Goal: Task Accomplishment & Management: Complete application form

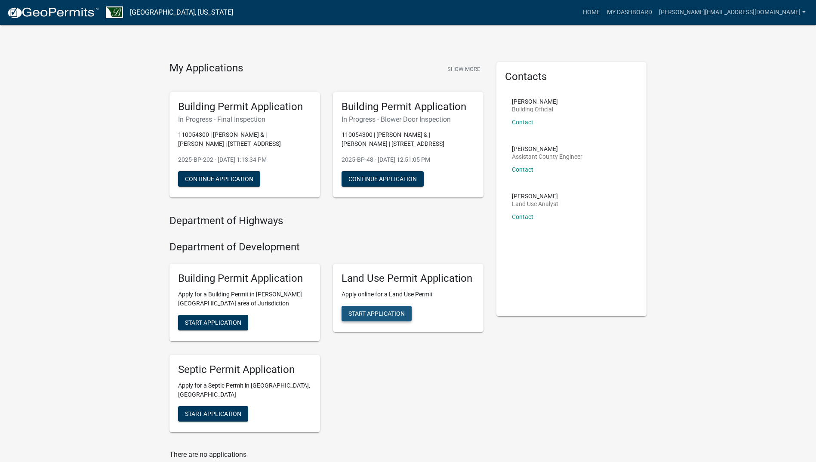
click at [373, 313] on span "Start Application" at bounding box center [377, 313] width 56 height 7
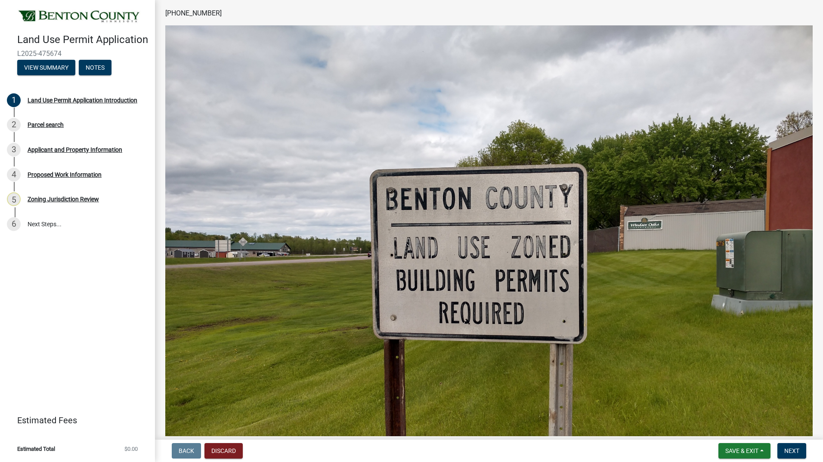
scroll to position [154, 0]
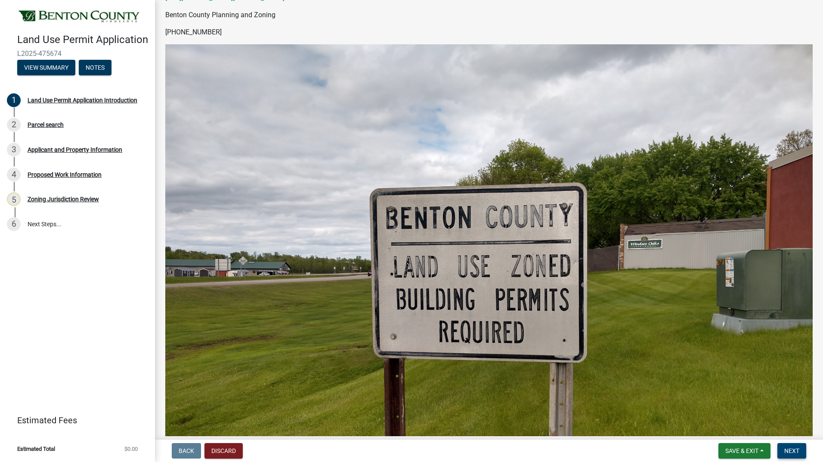
click at [793, 450] on span "Next" at bounding box center [791, 451] width 15 height 7
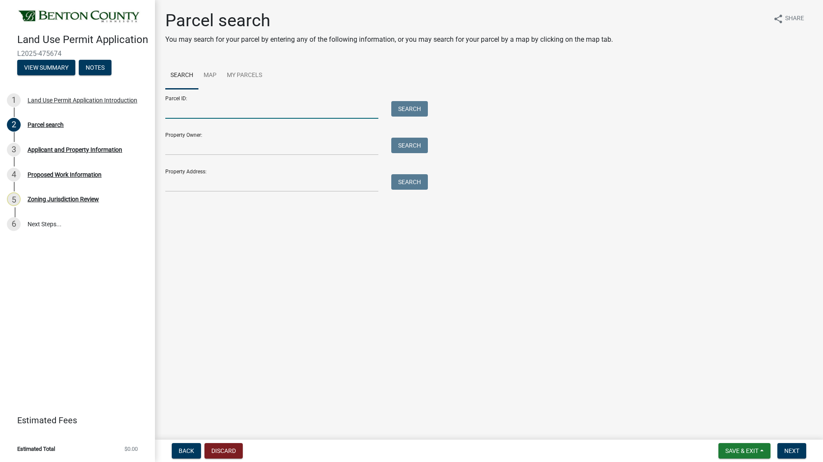
click at [208, 112] on input "Parcel ID:" at bounding box center [271, 110] width 213 height 18
paste input "120033601"
type input "120033601"
click at [398, 107] on button "Search" at bounding box center [409, 108] width 37 height 15
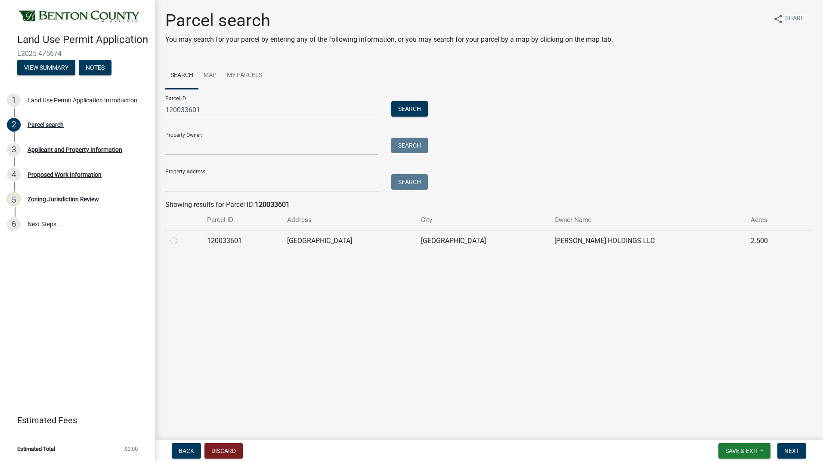
click at [170, 239] on td at bounding box center [183, 240] width 37 height 21
click at [181, 236] on label at bounding box center [181, 236] width 0 height 0
click at [181, 241] on input "radio" at bounding box center [184, 239] width 6 height 6
radio input "true"
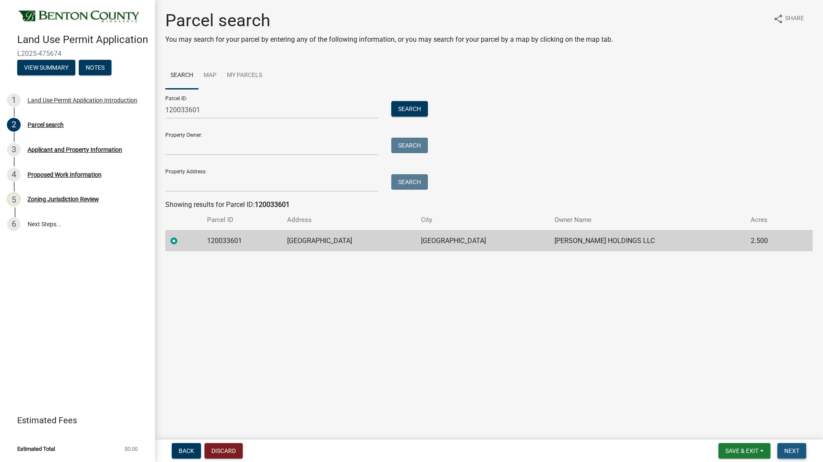
click at [801, 451] on button "Next" at bounding box center [791, 450] width 29 height 15
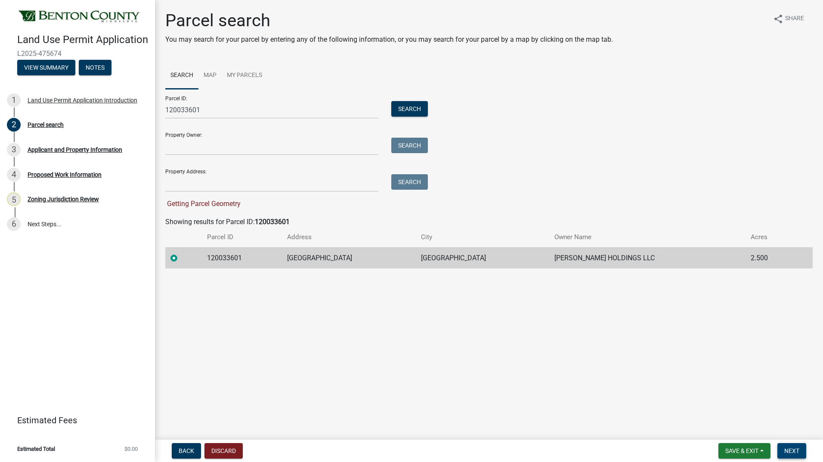
click at [796, 451] on span "Next" at bounding box center [791, 451] width 15 height 7
click at [260, 146] on input "Property Owner:" at bounding box center [271, 147] width 213 height 18
click at [338, 187] on input "Property Address:" at bounding box center [271, 183] width 213 height 18
click at [624, 165] on div "Parcel ID: 120033601 Search Property Owner: Search Property Address: Search Get…" at bounding box center [488, 149] width 647 height 120
click at [241, 183] on input "Property Address:" at bounding box center [271, 183] width 213 height 18
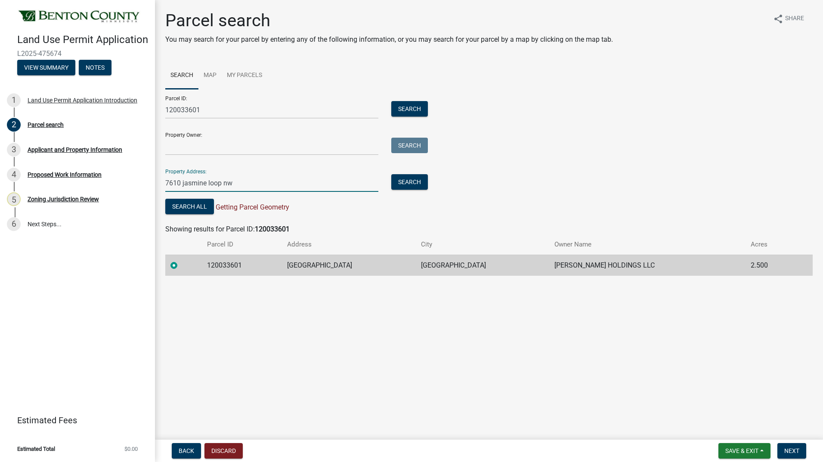
type input "7610 jasmine loop nw"
click at [646, 160] on div "Parcel ID: 120033601 Search Property Owner: Search Property Address: [STREET_AD…" at bounding box center [488, 152] width 647 height 127
click at [791, 448] on span "Next" at bounding box center [791, 451] width 15 height 7
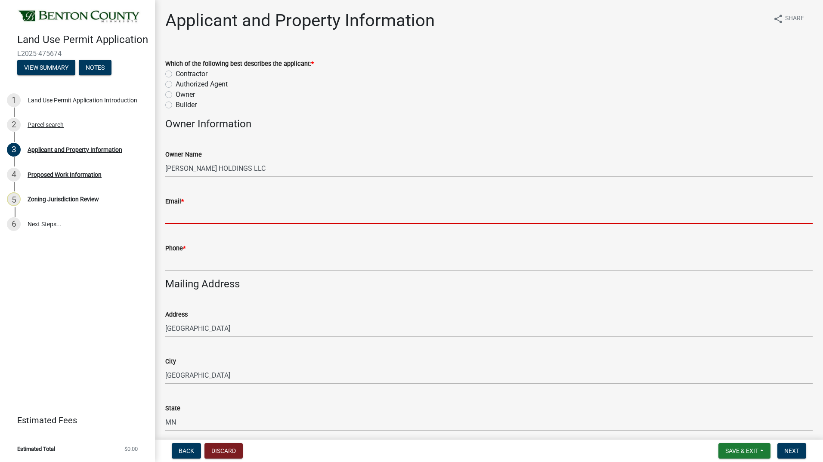
click at [241, 216] on input "Email *" at bounding box center [488, 216] width 647 height 18
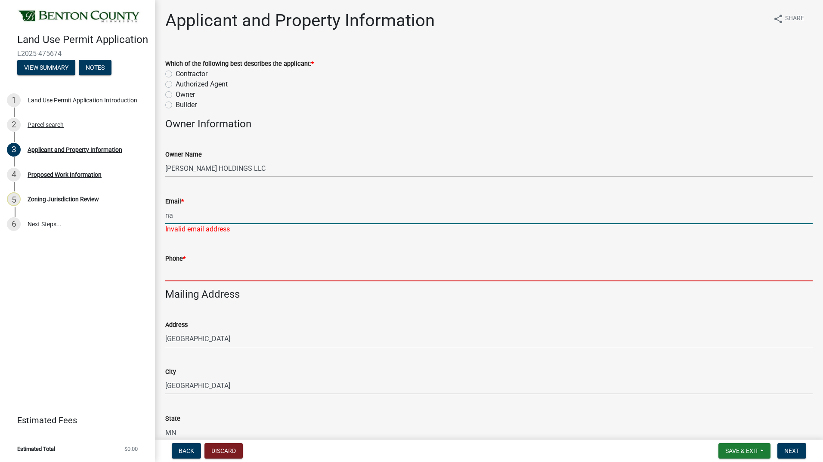
click at [202, 219] on input "na" at bounding box center [488, 216] width 647 height 18
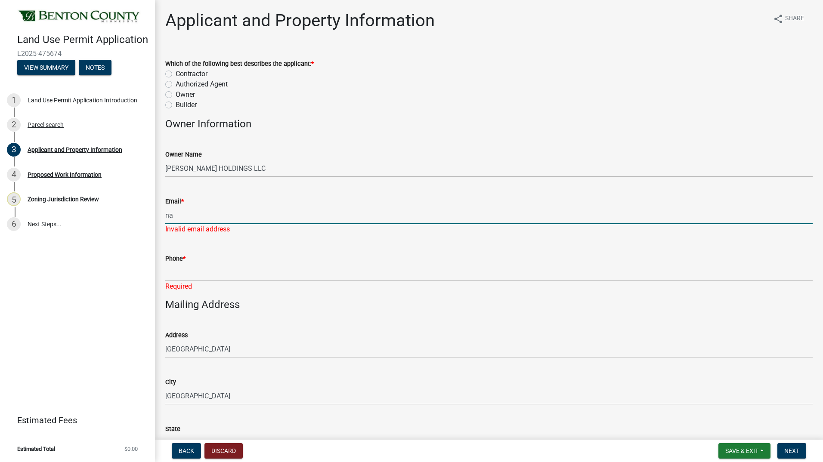
type input "n"
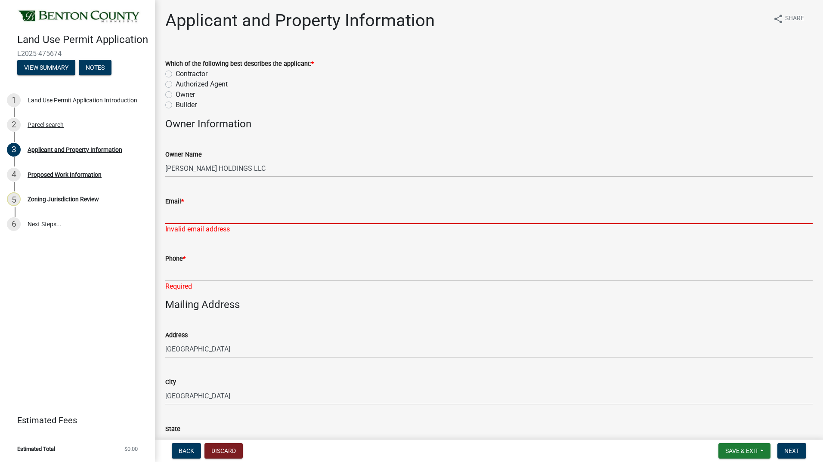
click at [176, 73] on label "Contractor" at bounding box center [192, 74] width 32 height 10
click at [176, 73] on input "Contractor" at bounding box center [179, 72] width 6 height 6
radio input "true"
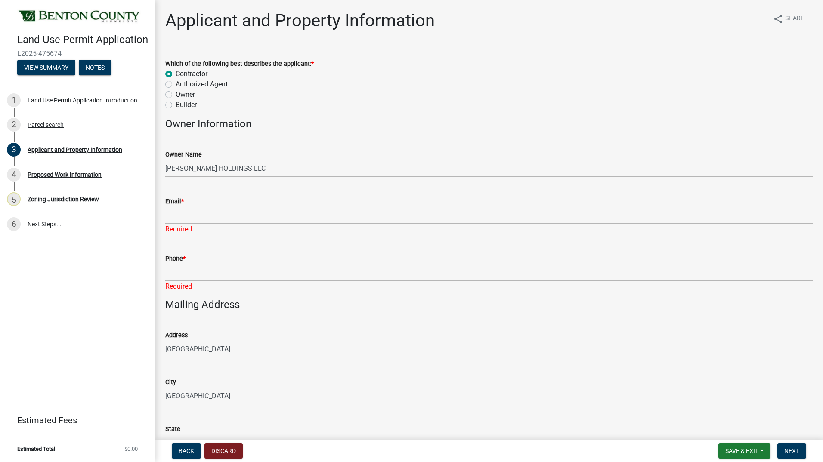
click at [176, 87] on label "Authorized Agent" at bounding box center [202, 84] width 52 height 10
click at [176, 85] on input "Authorized Agent" at bounding box center [179, 82] width 6 height 6
radio input "true"
click at [176, 74] on label "Contractor" at bounding box center [192, 74] width 32 height 10
click at [176, 74] on input "Contractor" at bounding box center [179, 72] width 6 height 6
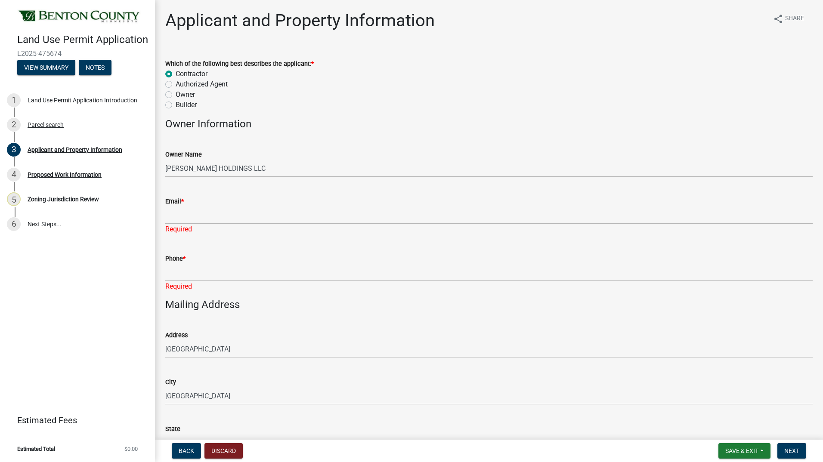
radio input "true"
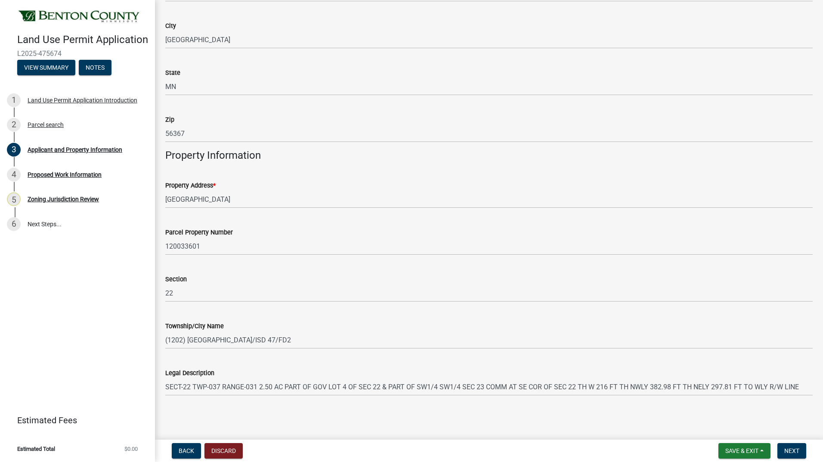
scroll to position [98, 0]
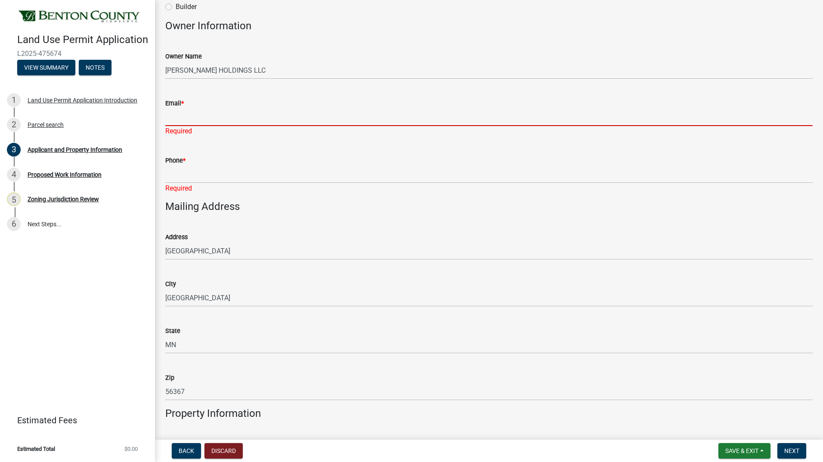
click at [213, 118] on input "Email *" at bounding box center [488, 117] width 647 height 18
type input "[PERSON_NAME][EMAIL_ADDRESS][DOMAIN_NAME]"
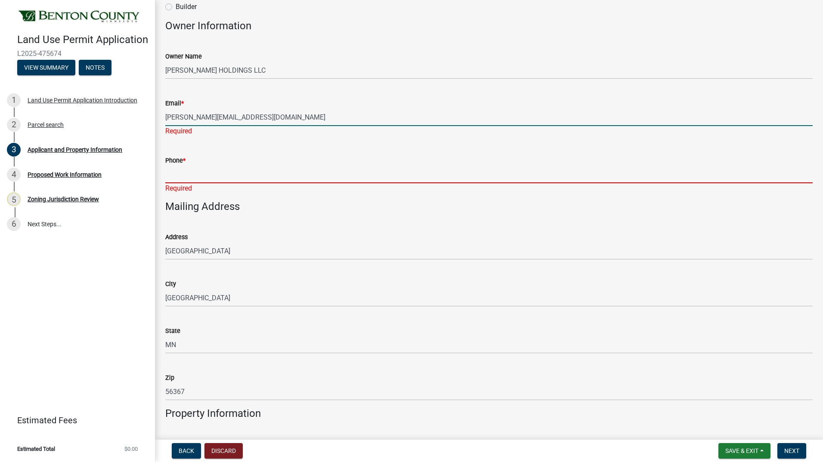
type input "3202301500"
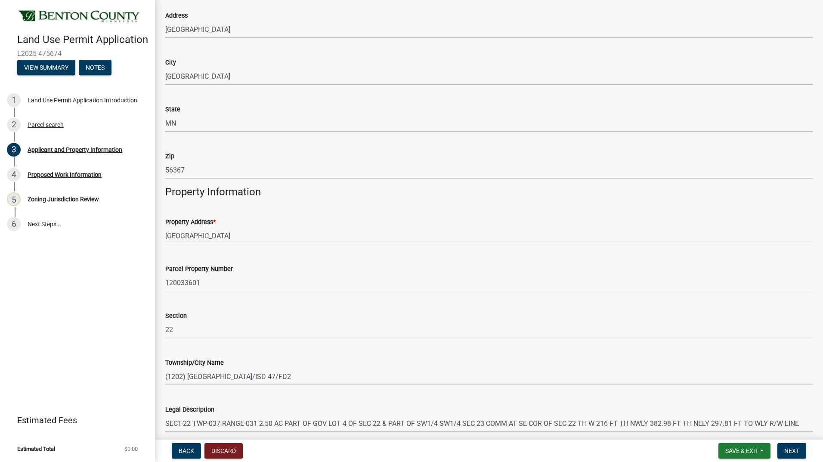
scroll to position [336, 0]
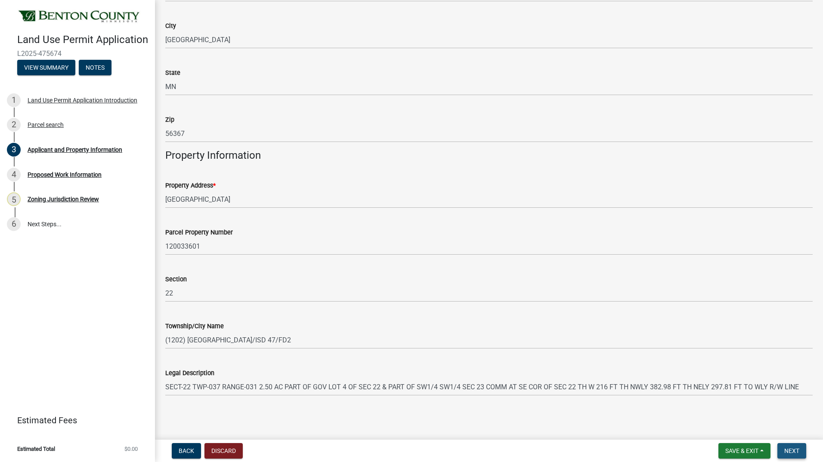
click at [798, 453] on span "Next" at bounding box center [791, 451] width 15 height 7
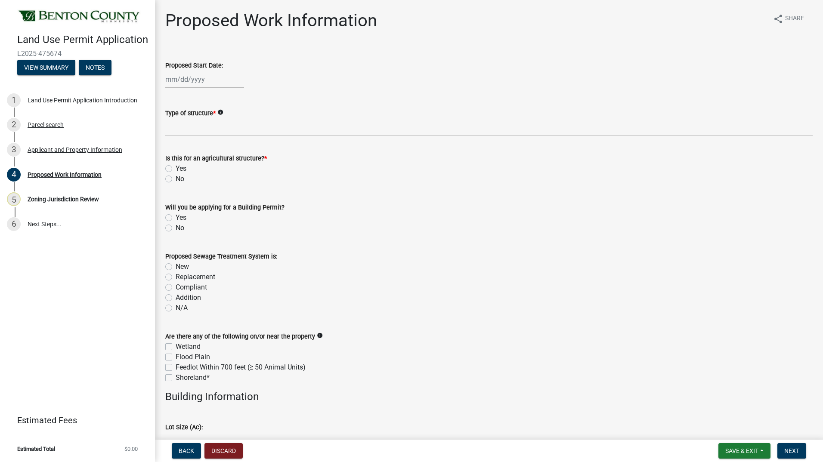
click at [225, 74] on div at bounding box center [204, 80] width 79 height 18
select select "9"
select select "2025"
click at [266, 61] on div "Proposed Start Date:" at bounding box center [488, 65] width 647 height 10
click at [176, 80] on div at bounding box center [204, 80] width 79 height 18
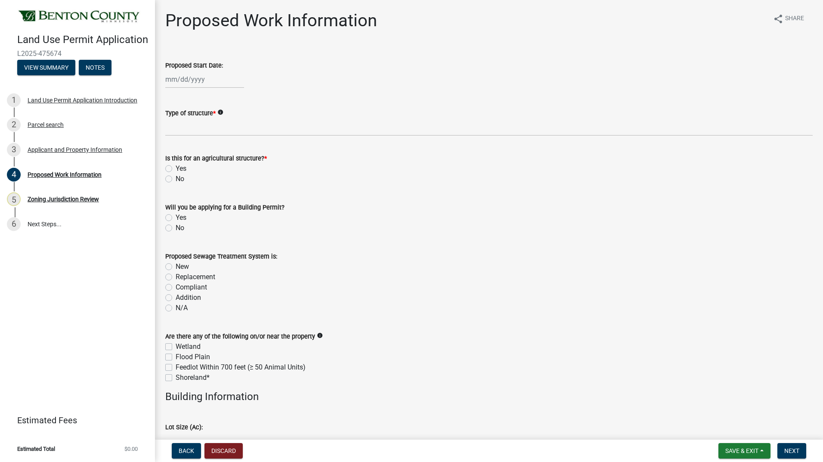
select select "9"
select select "2025"
click at [202, 178] on div "1" at bounding box center [202, 180] width 14 height 14
type input "[DATE]"
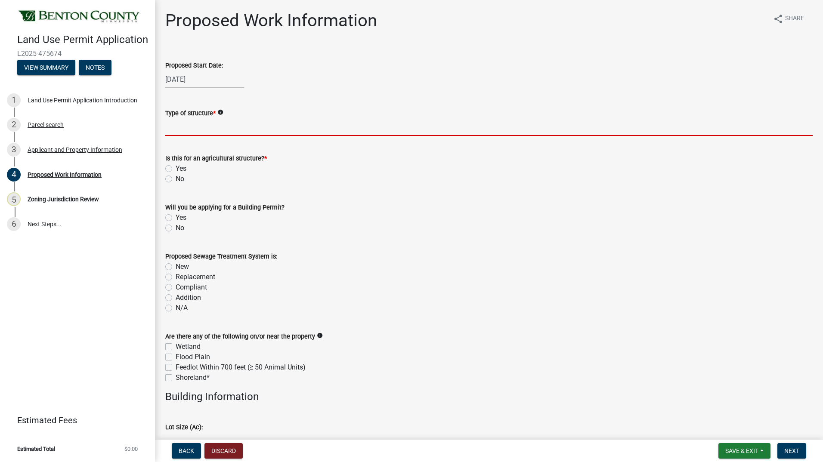
click at [203, 127] on input "Type of structure *" at bounding box center [488, 127] width 647 height 18
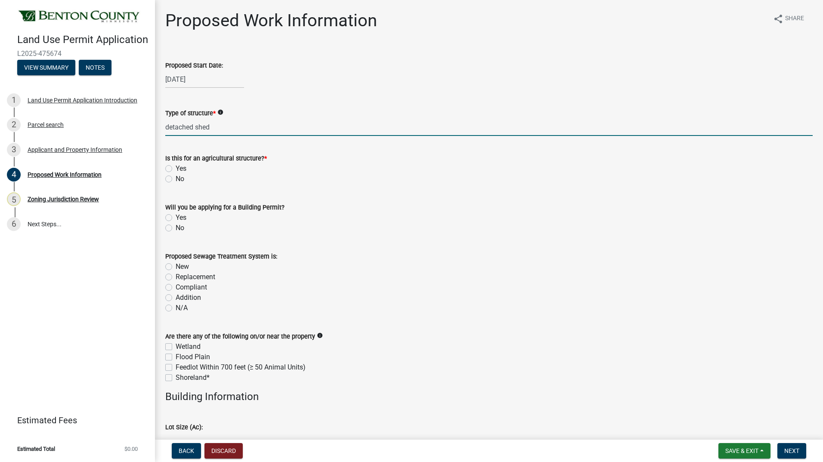
type input "detached shed"
click at [176, 179] on label "No" at bounding box center [180, 179] width 9 height 10
click at [176, 179] on input "No" at bounding box center [179, 177] width 6 height 6
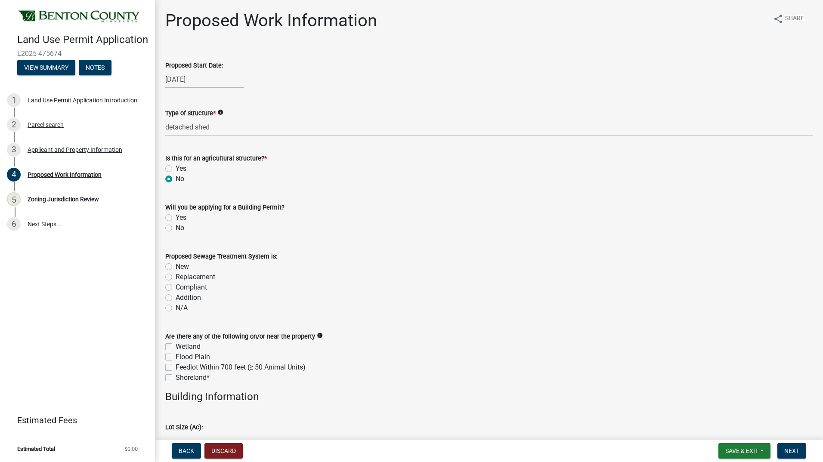
radio input "true"
click at [176, 218] on label "Yes" at bounding box center [181, 218] width 11 height 10
click at [176, 218] on input "Yes" at bounding box center [179, 216] width 6 height 6
radio input "true"
click at [176, 287] on label "Compliant" at bounding box center [191, 287] width 31 height 10
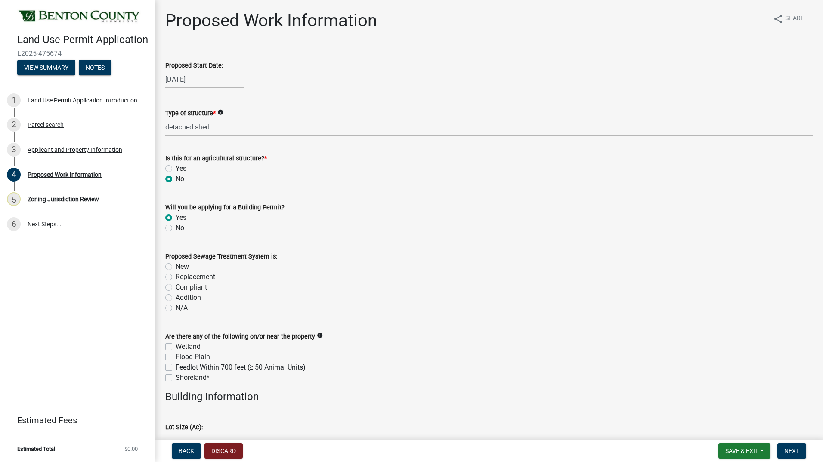
click at [176, 287] on input "Compliant" at bounding box center [179, 285] width 6 height 6
radio input "true"
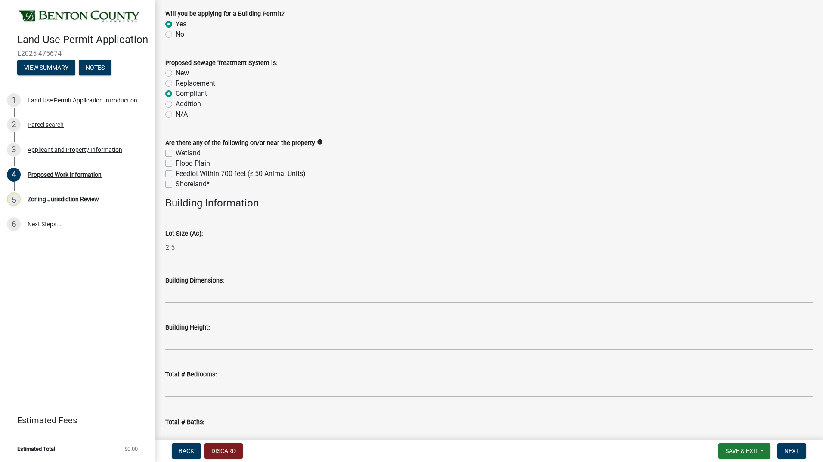
scroll to position [215, 0]
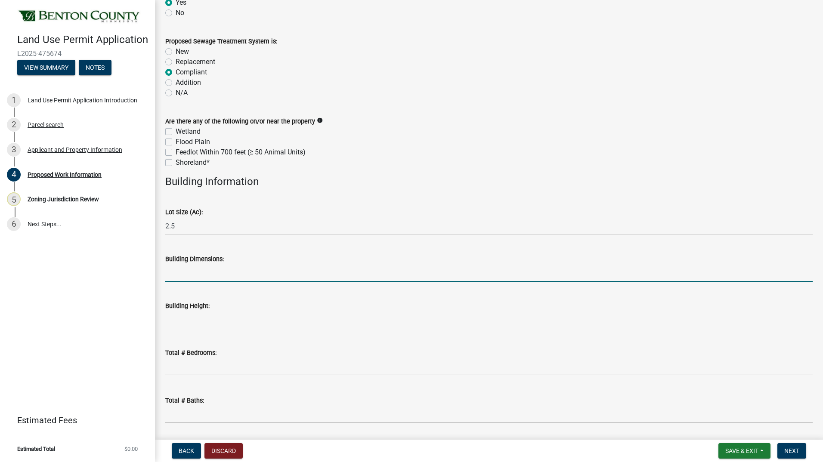
click at [207, 277] on input "Building Dimensions:" at bounding box center [488, 273] width 647 height 18
type input "4"
type input "50x102"
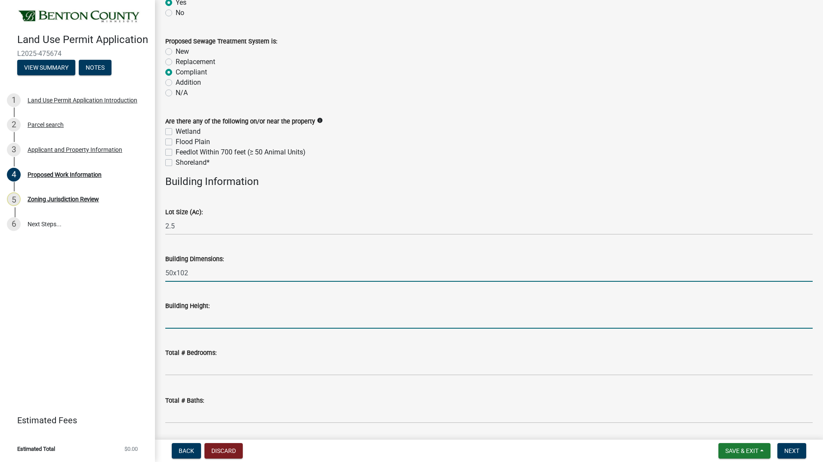
click at [207, 319] on input "Building Height:" at bounding box center [488, 320] width 647 height 18
type input "23"
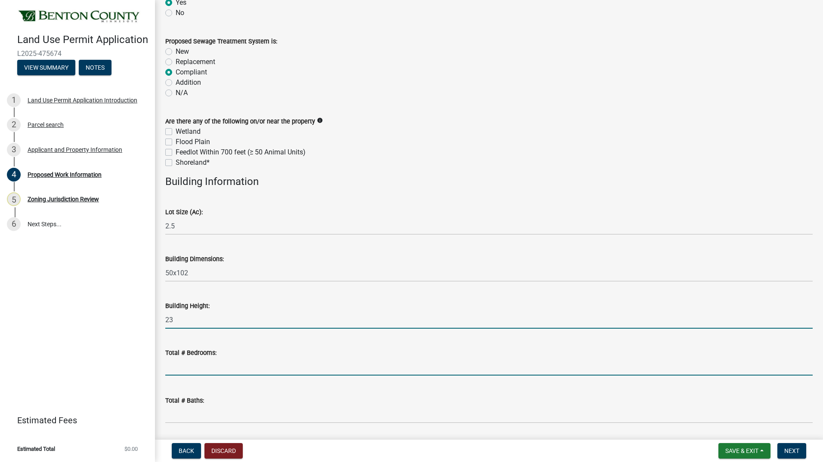
click at [218, 364] on input "text" at bounding box center [488, 367] width 647 height 18
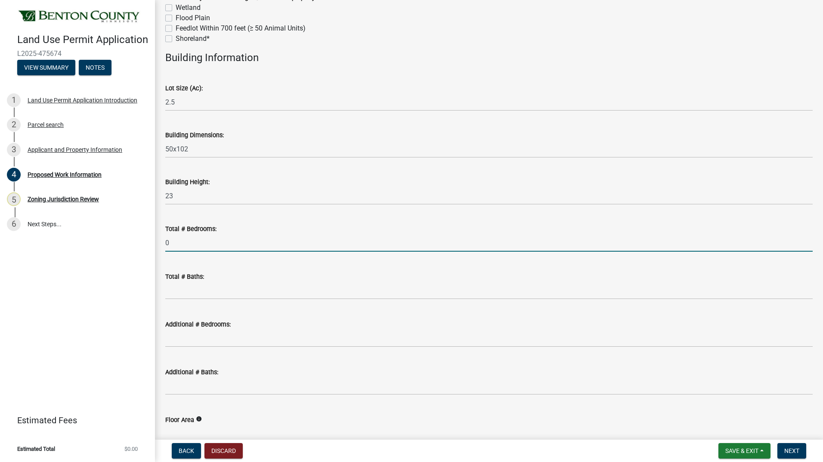
scroll to position [344, 0]
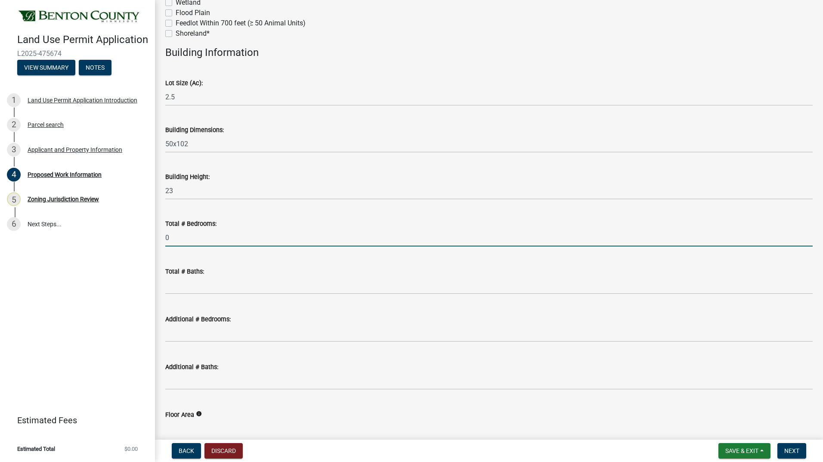
type input "0"
click at [219, 289] on input "text" at bounding box center [488, 286] width 647 height 18
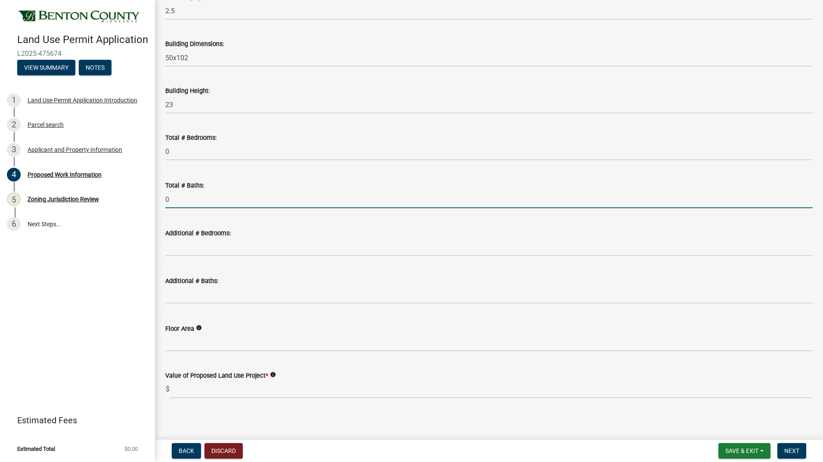
scroll to position [434, 0]
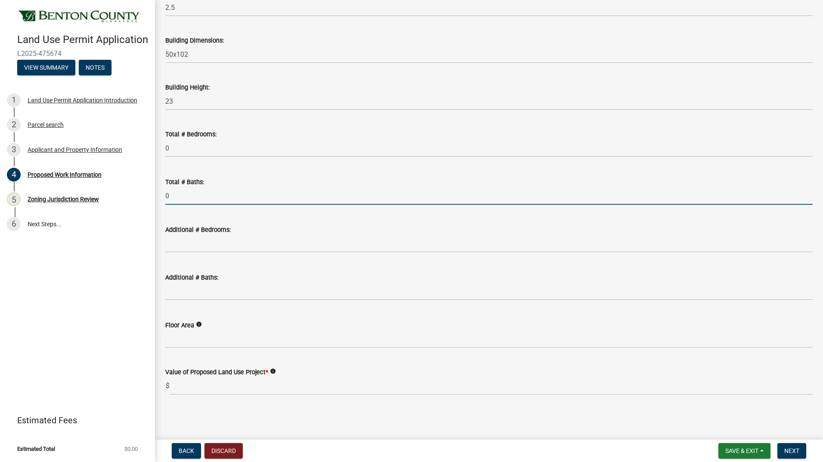
type input "0"
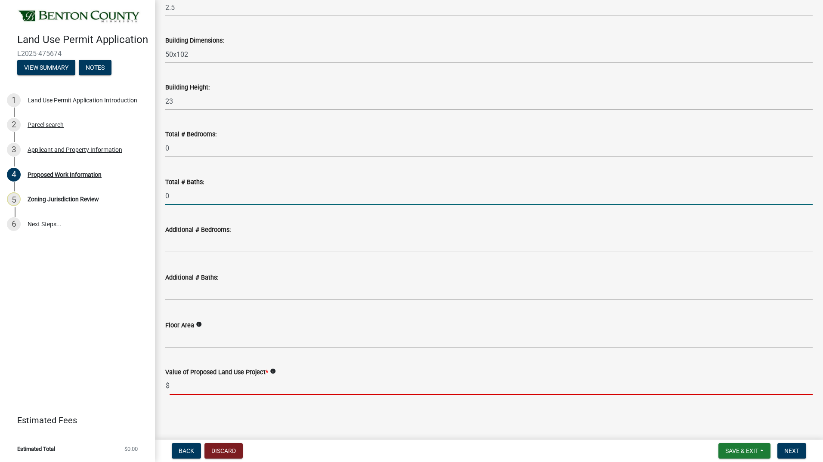
click at [244, 385] on input "text" at bounding box center [491, 386] width 643 height 18
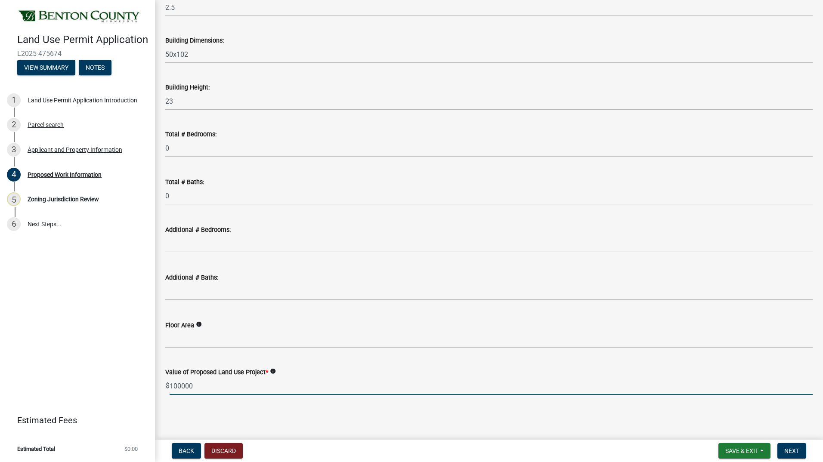
type input "100000"
click at [356, 353] on wm-data-entity-input "Floor Area info" at bounding box center [488, 331] width 647 height 47
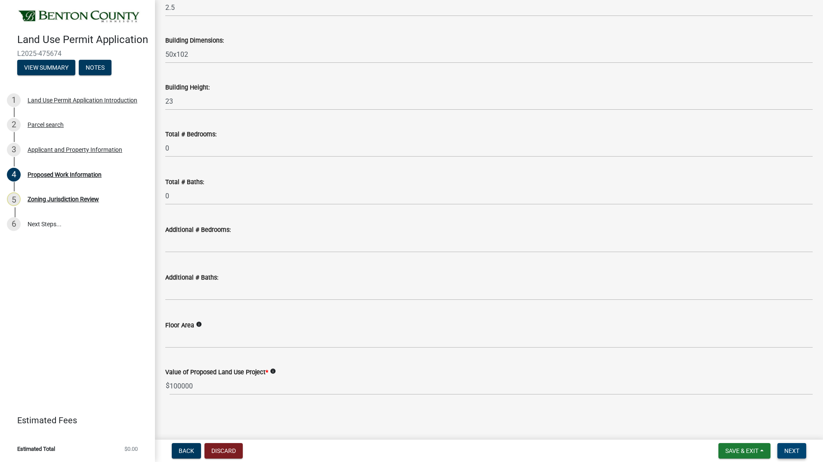
click at [786, 451] on span "Next" at bounding box center [791, 451] width 15 height 7
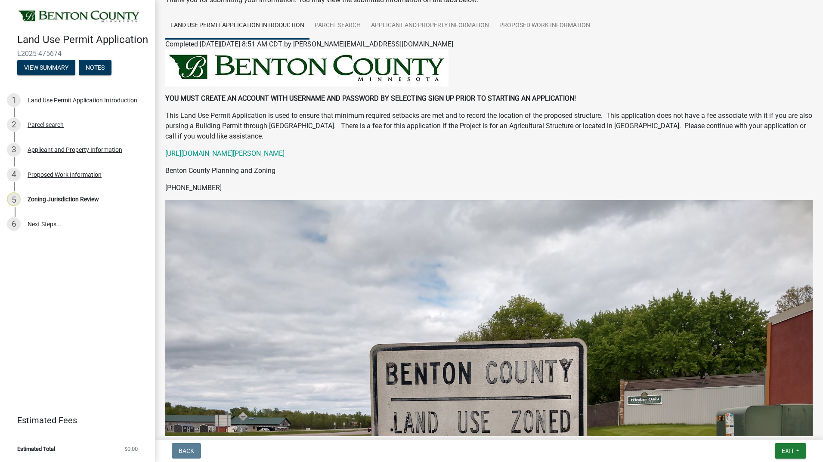
scroll to position [0, 0]
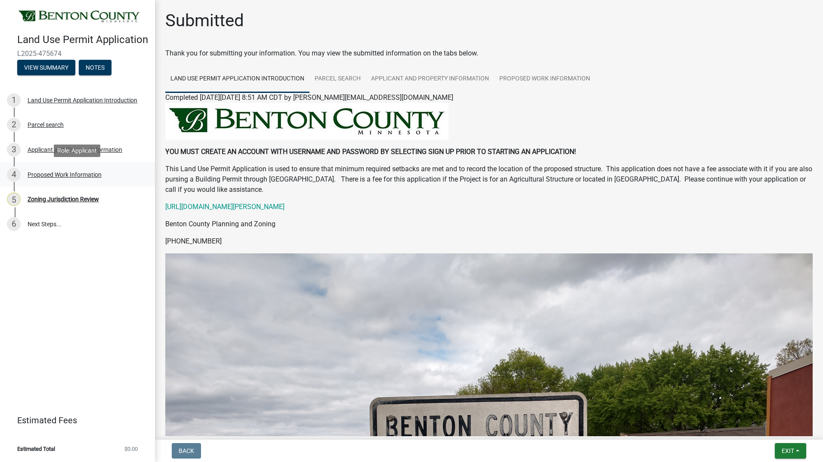
click at [57, 174] on div "Proposed Work Information" at bounding box center [65, 175] width 74 height 6
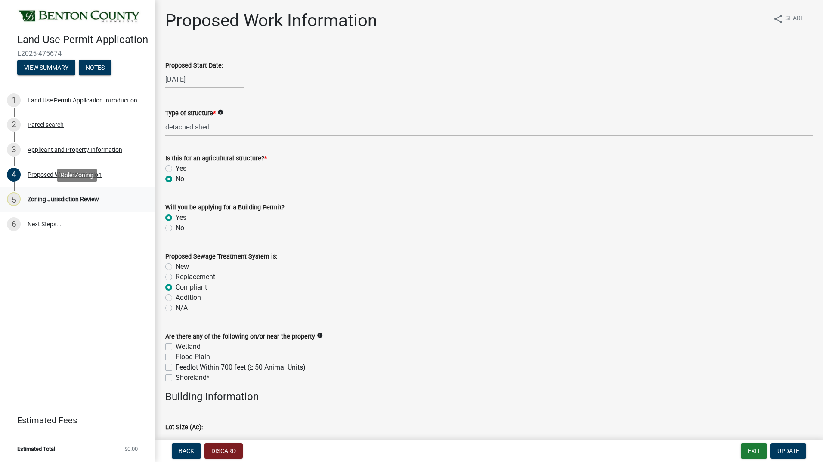
click at [53, 195] on div "5 Zoning Jurisdiction Review" at bounding box center [74, 199] width 134 height 14
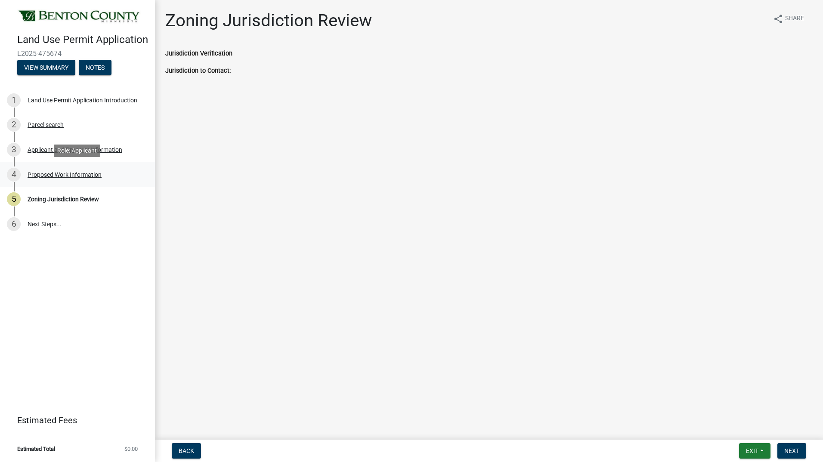
click at [50, 176] on div "Proposed Work Information" at bounding box center [65, 175] width 74 height 6
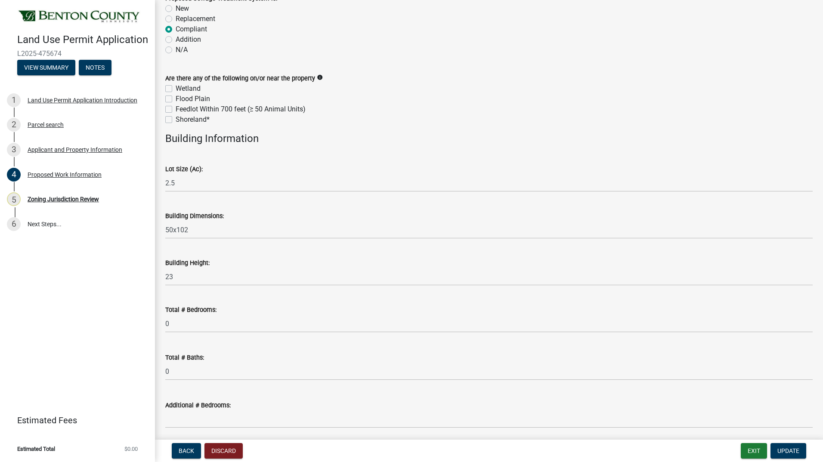
scroll to position [434, 0]
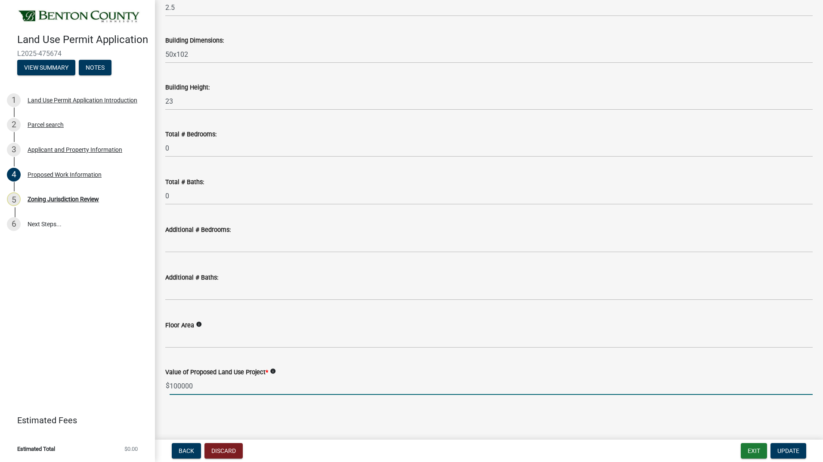
click at [200, 391] on input "100000" at bounding box center [491, 386] width 643 height 18
